Goal: Information Seeking & Learning: Learn about a topic

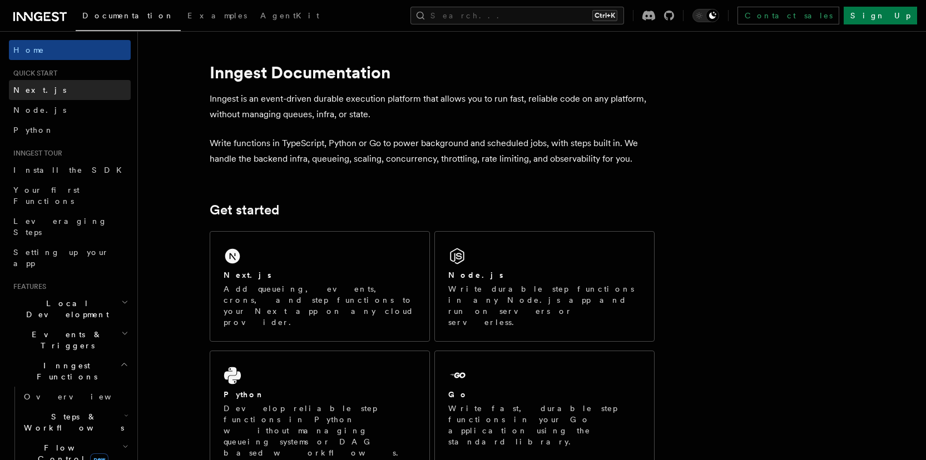
click at [66, 91] on link "Next.js" at bounding box center [70, 90] width 122 height 20
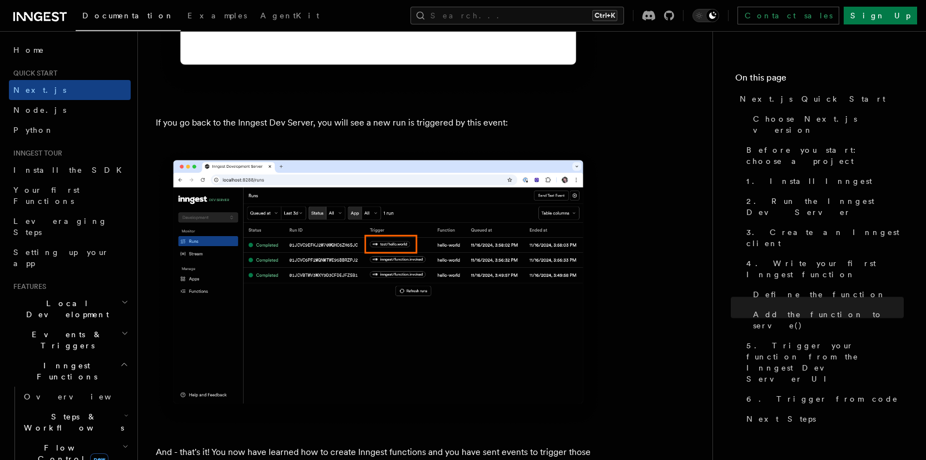
scroll to position [7027, 0]
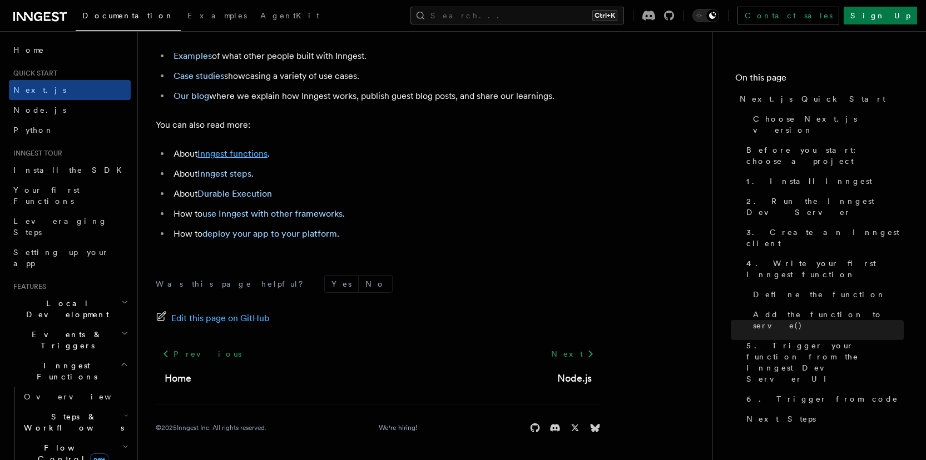
click at [241, 155] on link "Inngest functions" at bounding box center [232, 153] width 70 height 11
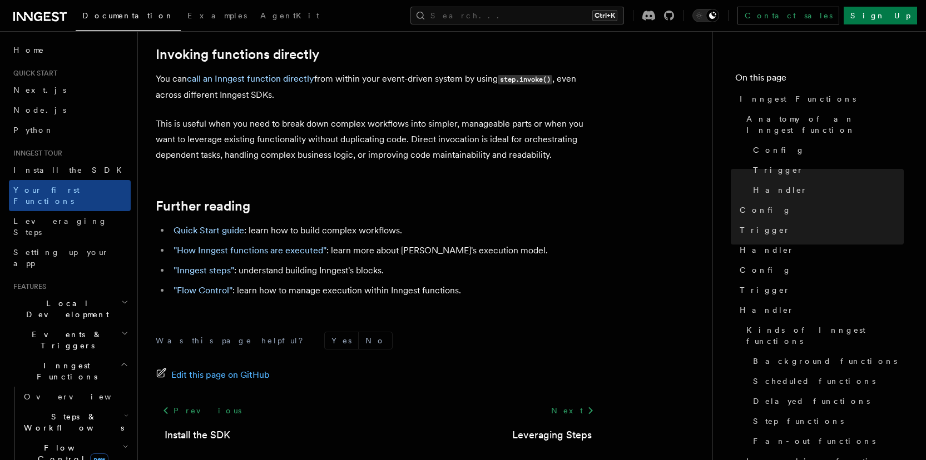
scroll to position [2264, 0]
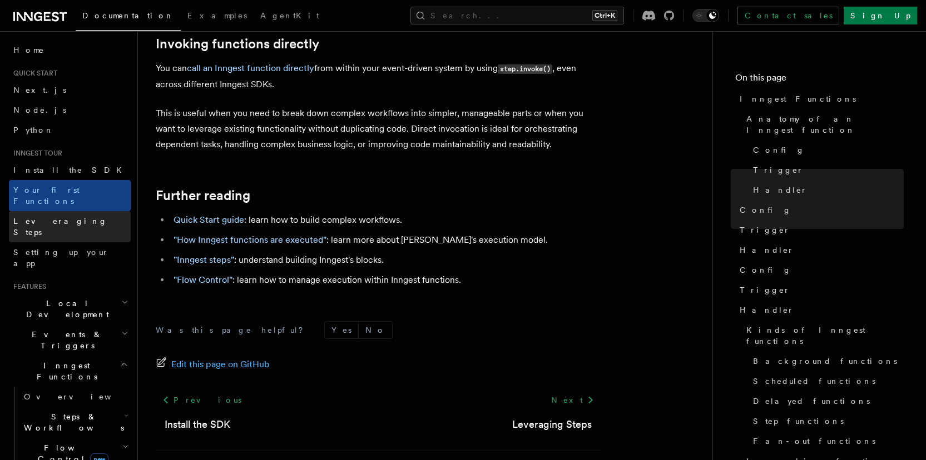
click at [81, 211] on link "Leveraging Steps" at bounding box center [70, 226] width 122 height 31
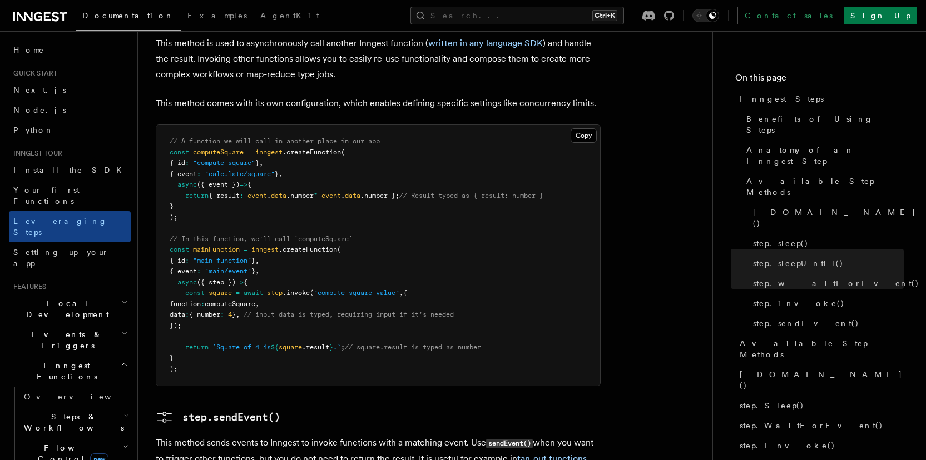
scroll to position [2025, 0]
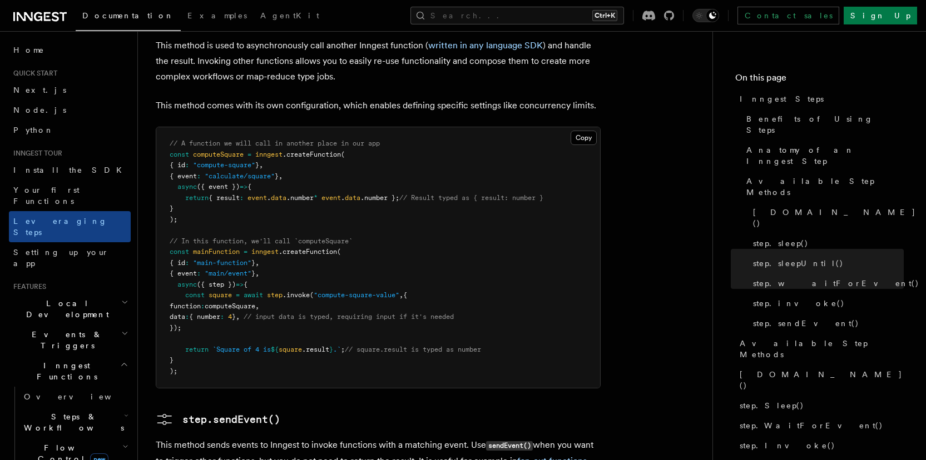
click at [185, 313] on span "data" at bounding box center [178, 317] width 16 height 8
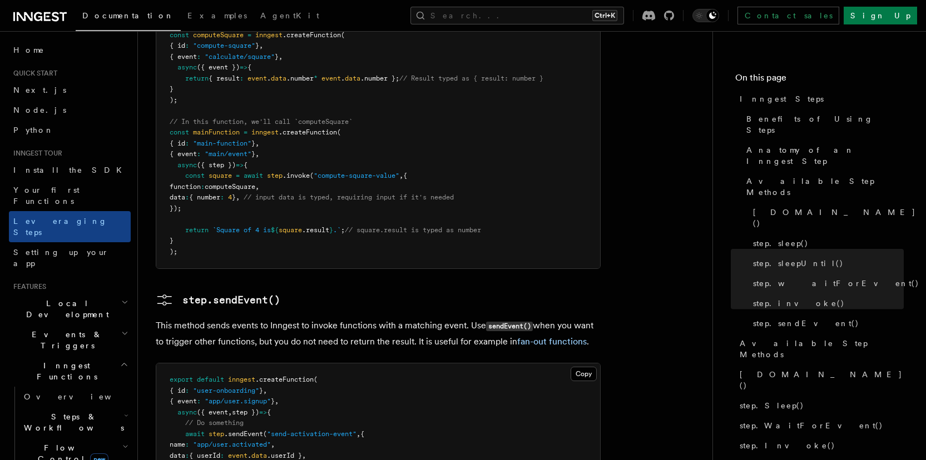
scroll to position [2152, 0]
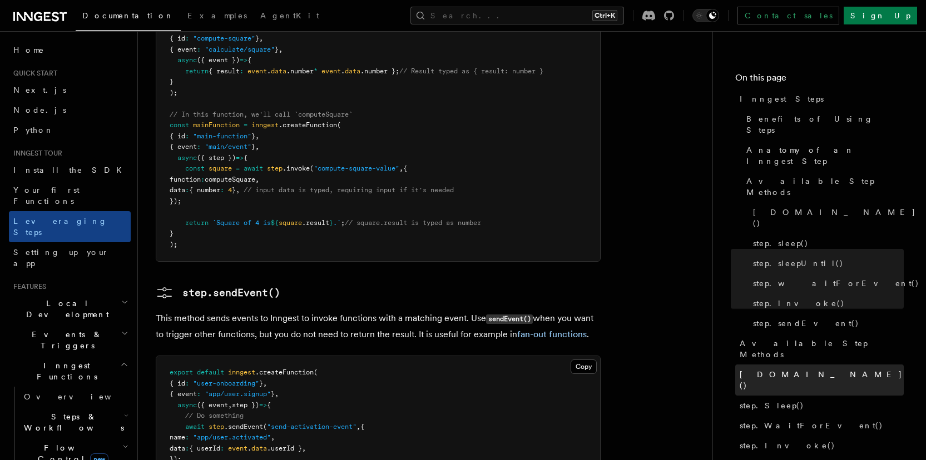
click at [774, 369] on span "[DOMAIN_NAME]()" at bounding box center [821, 380] width 164 height 22
